Goal: Task Accomplishment & Management: Use online tool/utility

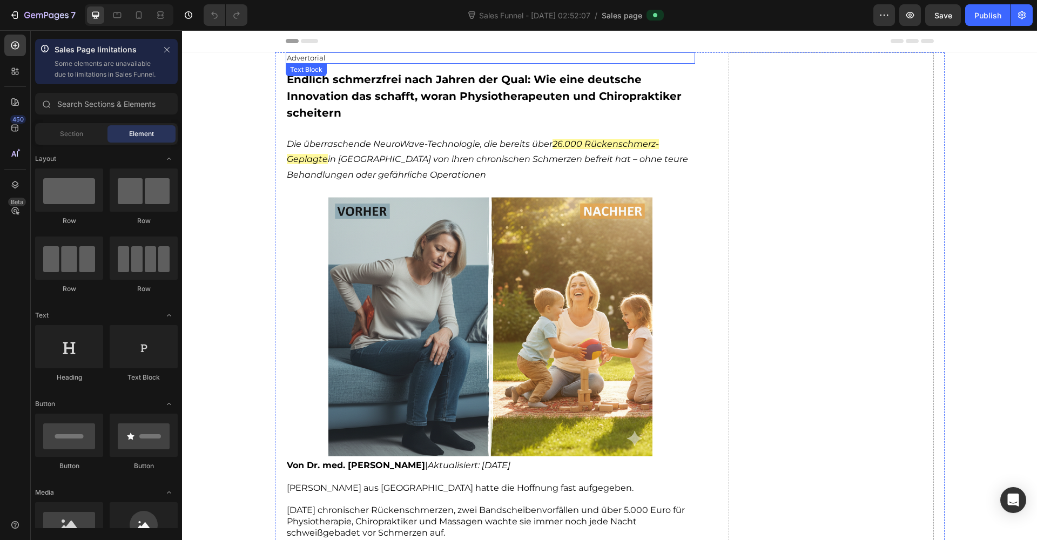
click at [326, 58] on p "Advertorial" at bounding box center [491, 57] width 408 height 9
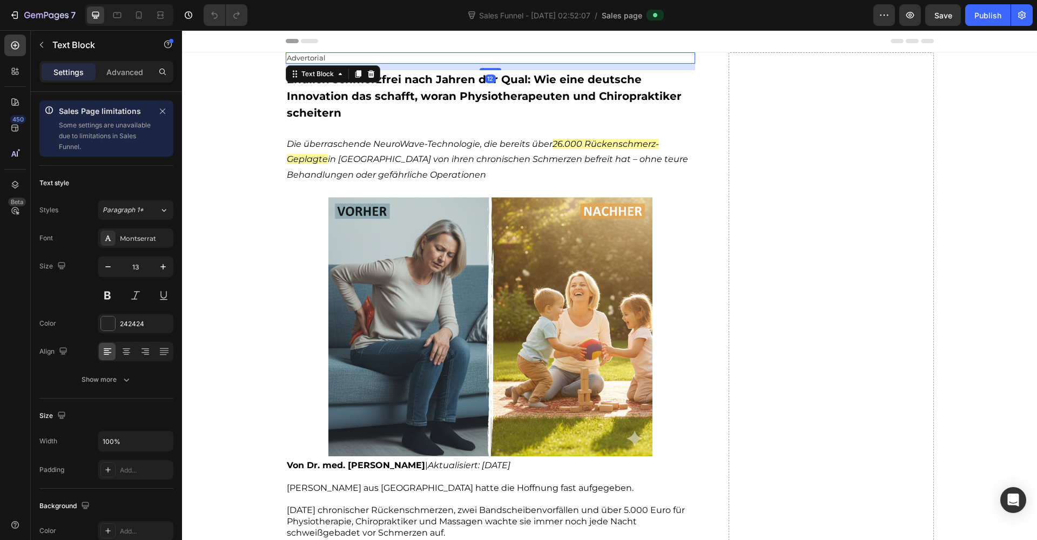
click at [310, 58] on p "Advertorial" at bounding box center [491, 57] width 408 height 9
click at [310, 58] on span "Expertenbericht" at bounding box center [323, 57] width 72 height 10
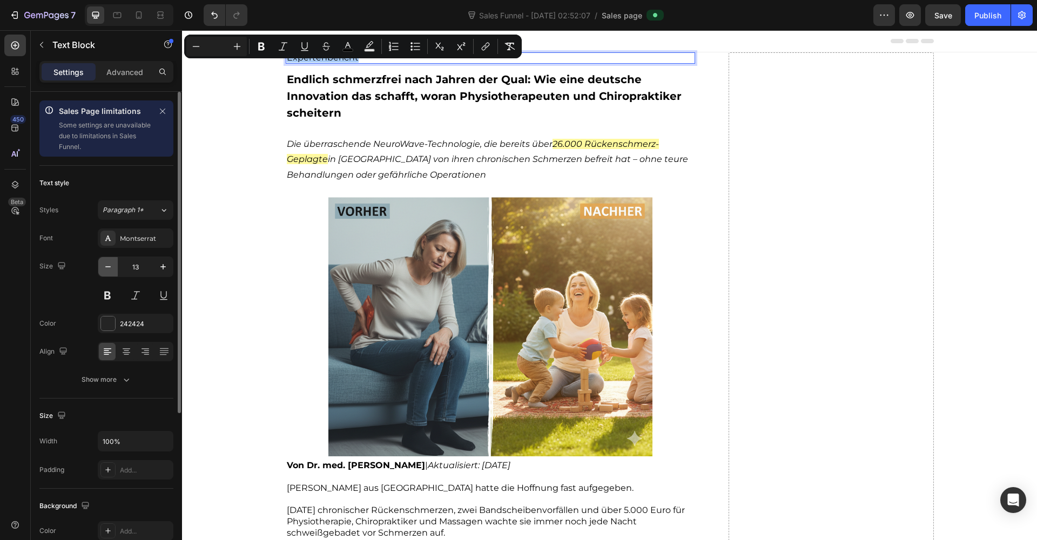
click at [106, 263] on icon "button" at bounding box center [108, 266] width 11 height 11
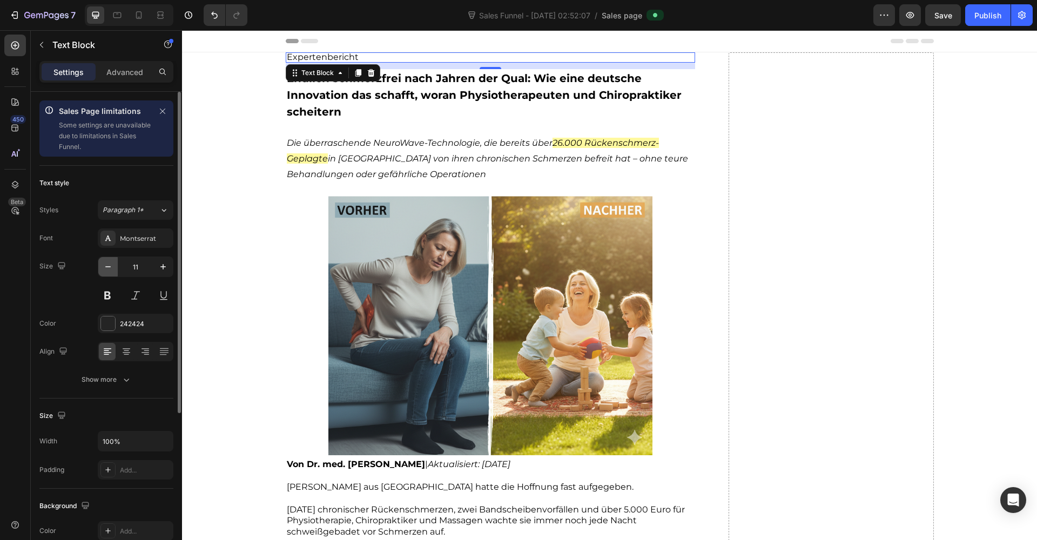
click at [106, 263] on icon "button" at bounding box center [108, 266] width 11 height 11
type input "10"
click at [314, 56] on span "Expertenbericht" at bounding box center [323, 57] width 72 height 10
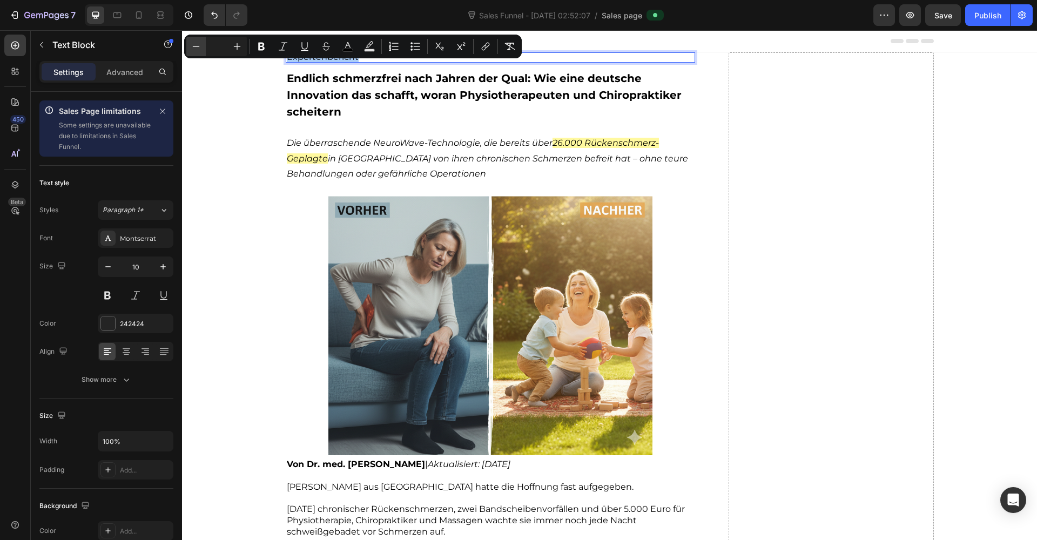
click at [197, 50] on icon "Editor contextual toolbar" at bounding box center [196, 46] width 11 height 11
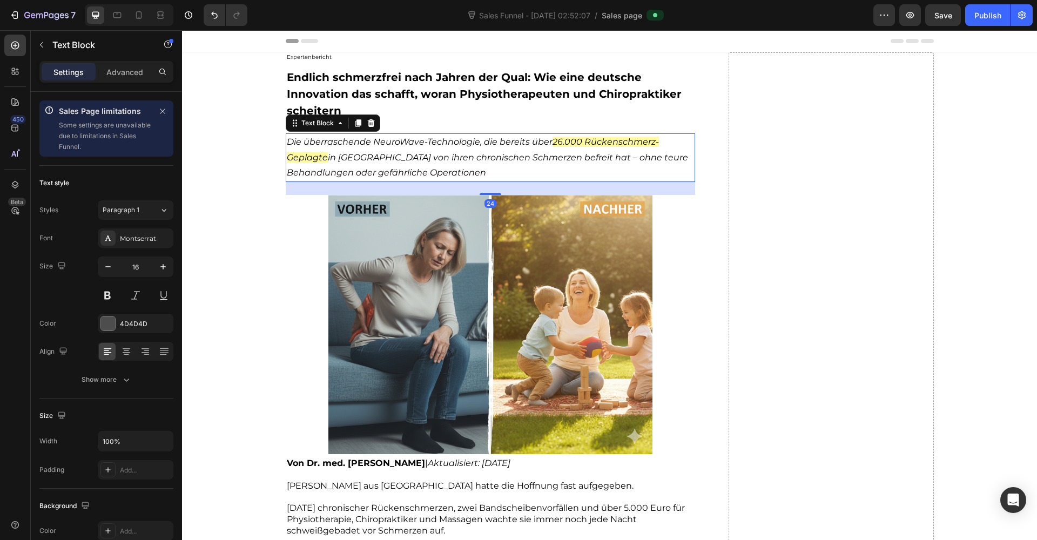
click at [579, 152] on icon "in [GEOGRAPHIC_DATA] von ihren chronischen Schmerzen befreit hat – ohne teure B…" at bounding box center [487, 165] width 401 height 26
click at [316, 56] on span "Expertenbericht" at bounding box center [309, 56] width 45 height 7
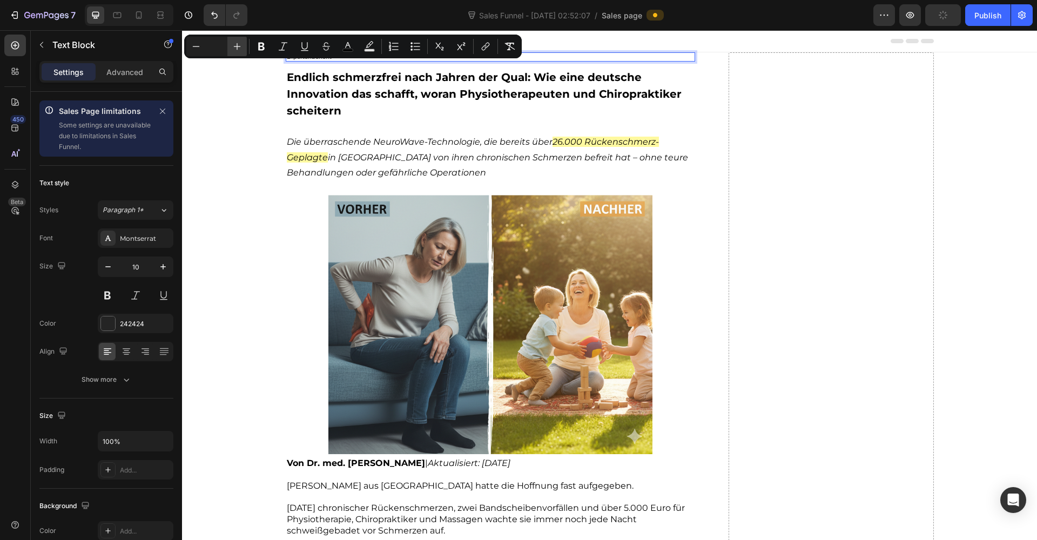
click at [234, 52] on button "Plus" at bounding box center [236, 46] width 19 height 19
click at [163, 268] on icon "button" at bounding box center [162, 266] width 5 height 5
type input "11"
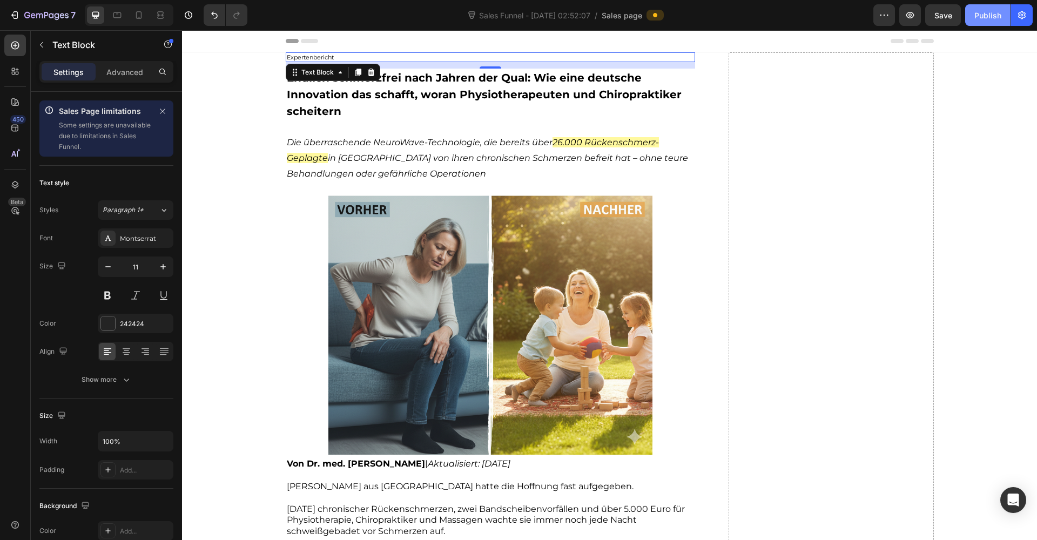
click at [978, 18] on div "Publish" at bounding box center [987, 15] width 27 height 11
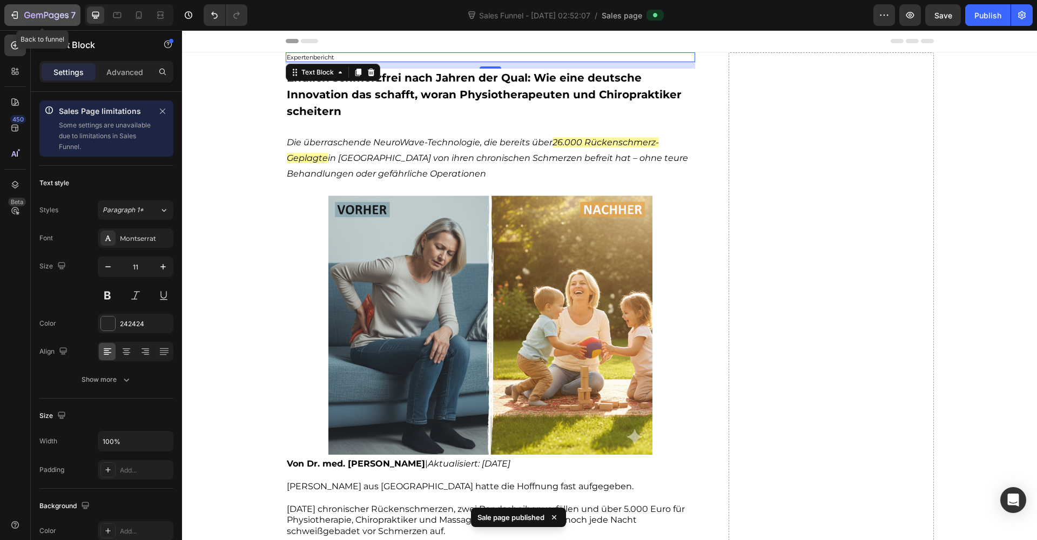
click at [15, 18] on icon "button" at bounding box center [14, 15] width 11 height 11
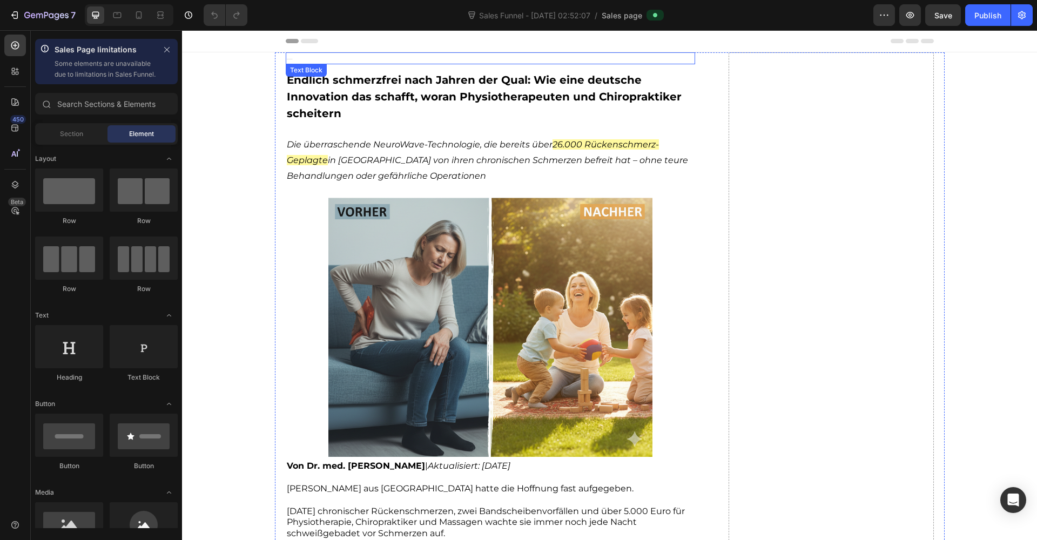
click at [289, 60] on p "Expertenbericht" at bounding box center [491, 58] width 408 height 10
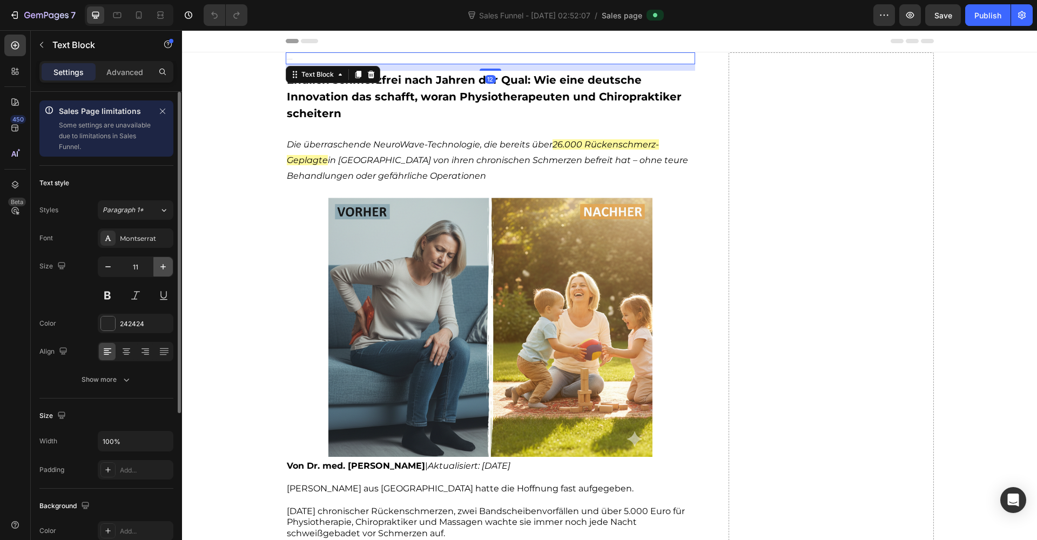
click at [165, 271] on icon "button" at bounding box center [163, 266] width 11 height 11
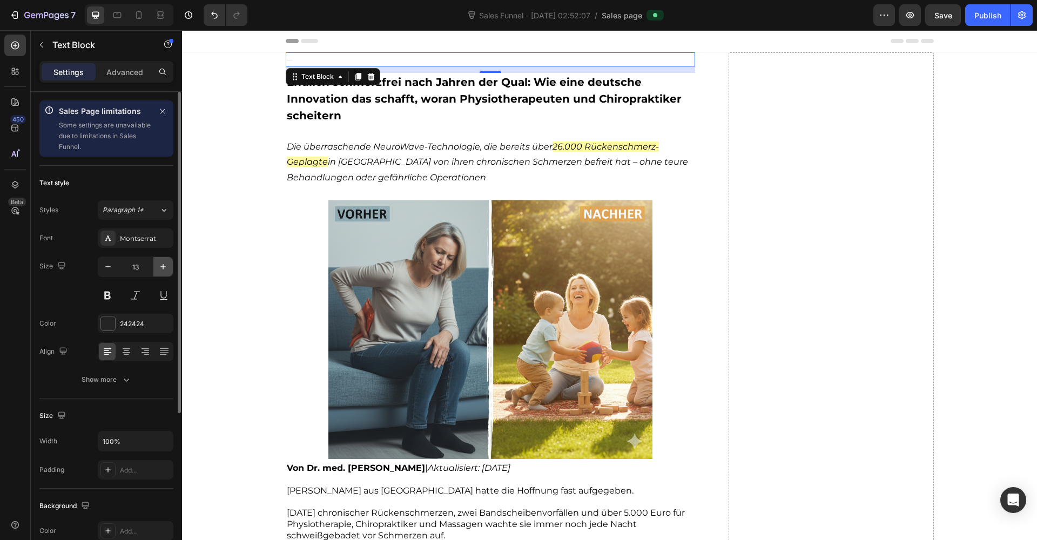
click at [167, 269] on icon "button" at bounding box center [163, 266] width 11 height 11
click at [109, 274] on button "button" at bounding box center [107, 266] width 19 height 19
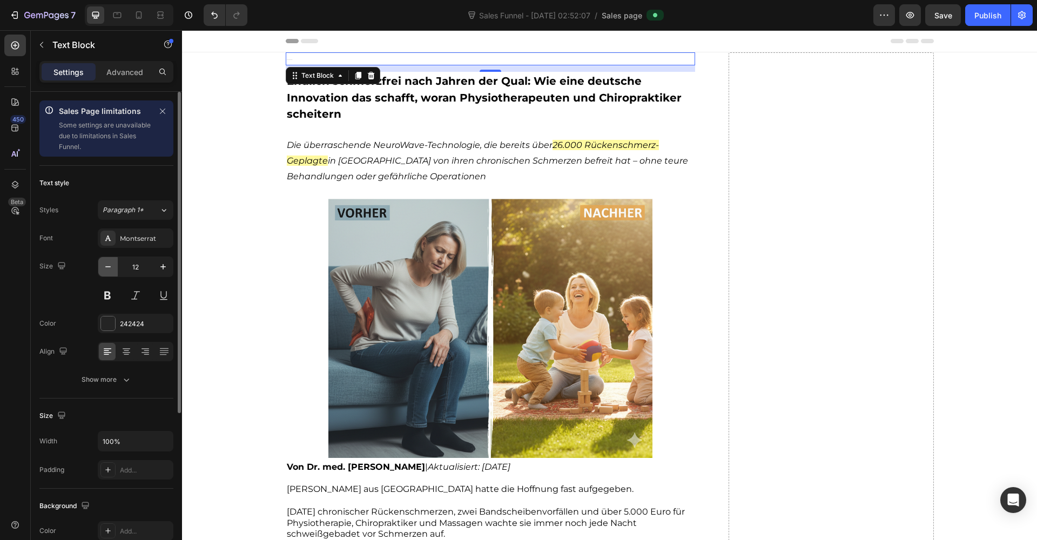
click at [109, 274] on button "button" at bounding box center [107, 266] width 19 height 19
type input "11"
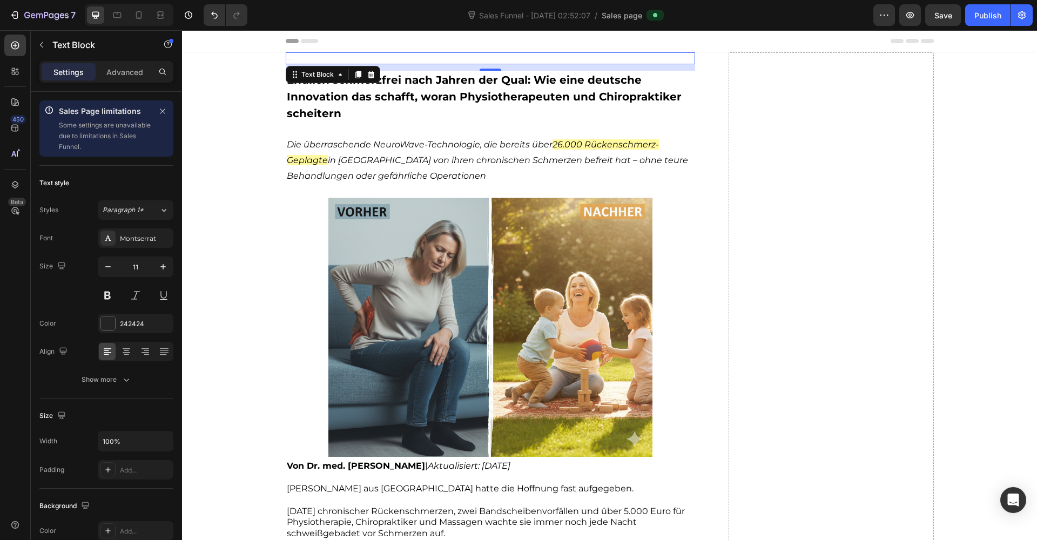
click at [288, 59] on span "Expertenbericht" at bounding box center [289, 59] width 5 height 1
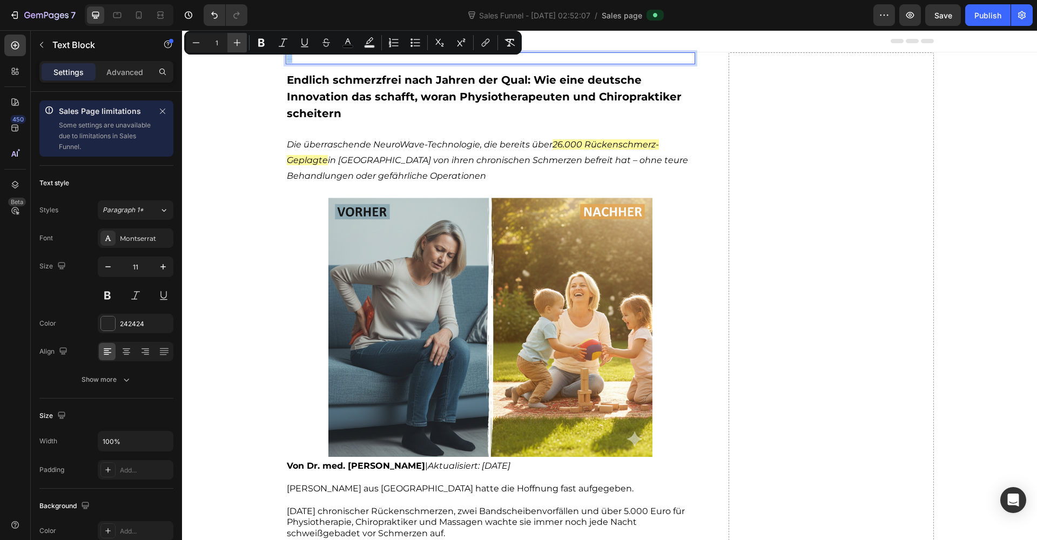
click at [237, 50] on button "Plus" at bounding box center [236, 42] width 19 height 19
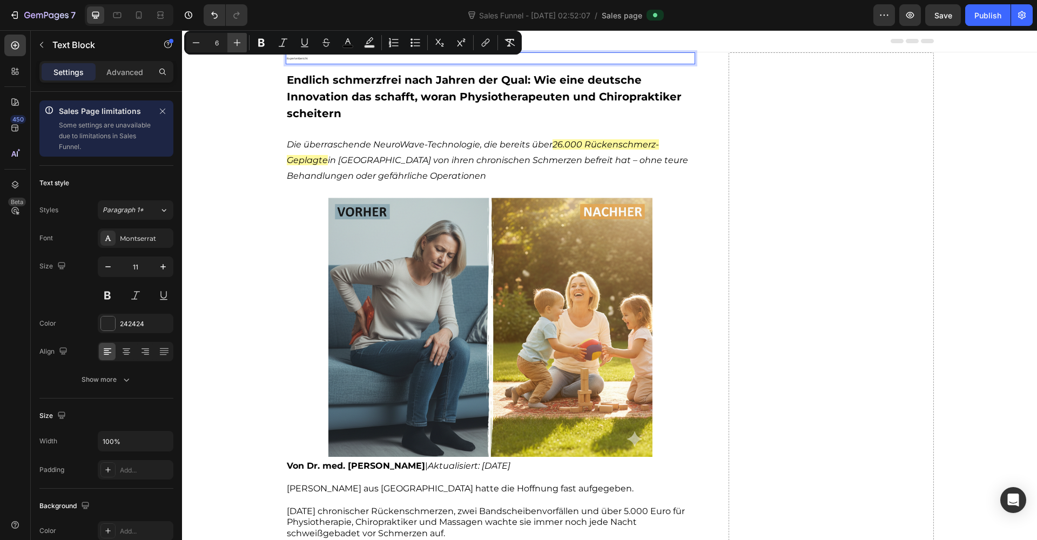
click at [237, 50] on button "Plus" at bounding box center [236, 42] width 19 height 19
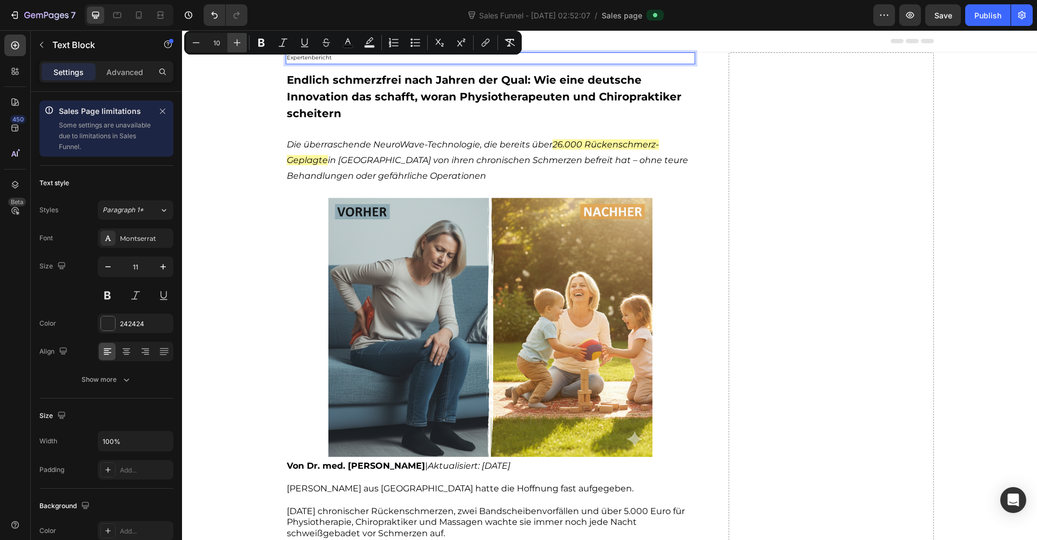
type input "11"
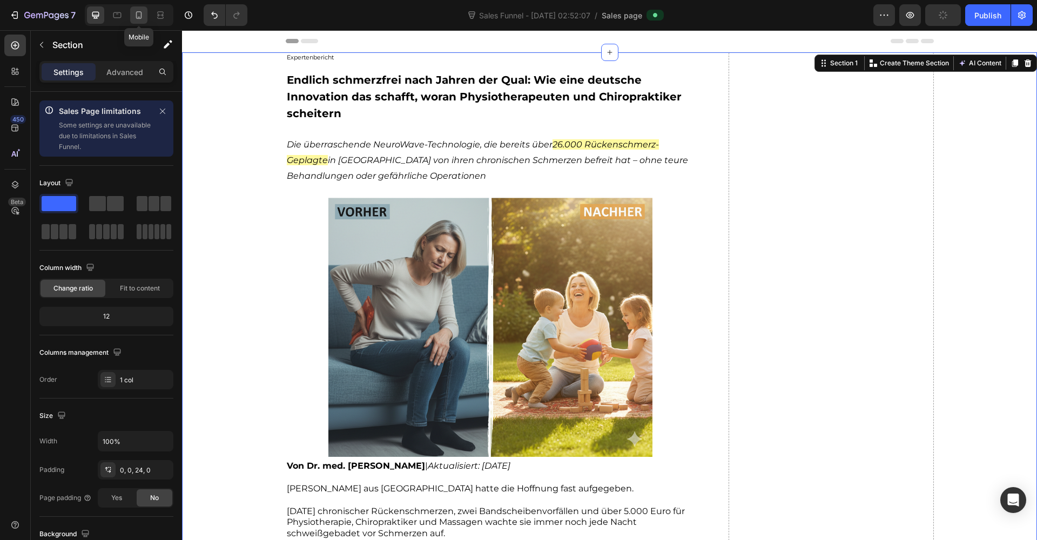
click at [136, 10] on icon at bounding box center [138, 15] width 11 height 11
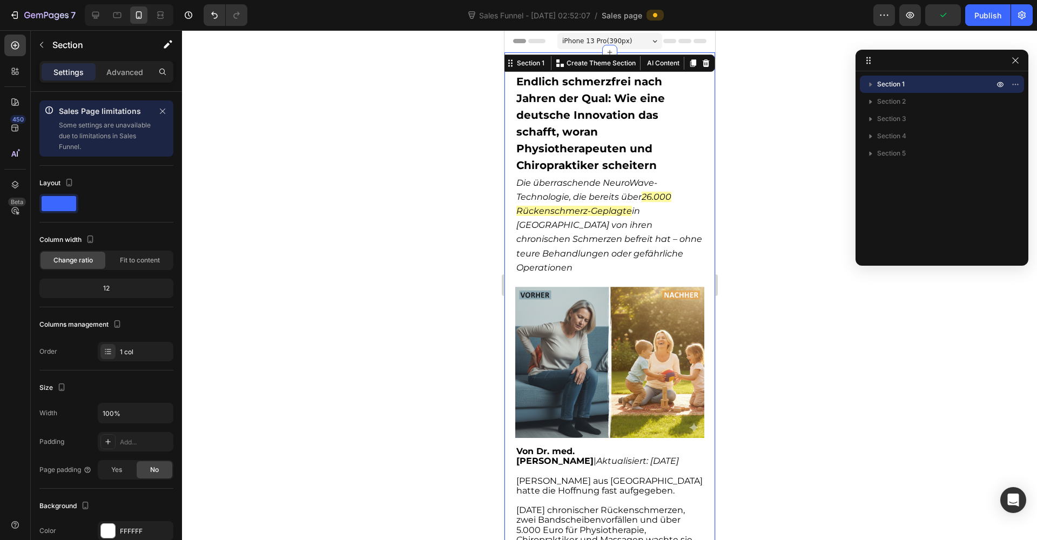
click at [761, 144] on div at bounding box center [609, 285] width 855 height 510
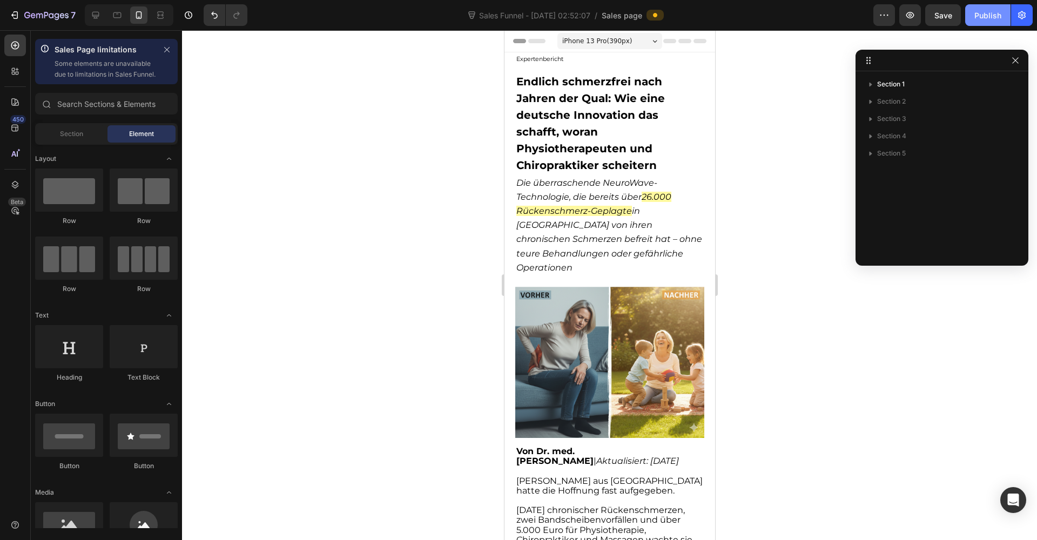
click at [985, 18] on div "Publish" at bounding box center [987, 15] width 27 height 11
click at [19, 17] on icon "button" at bounding box center [14, 15] width 11 height 11
